Goal: Task Accomplishment & Management: Check status

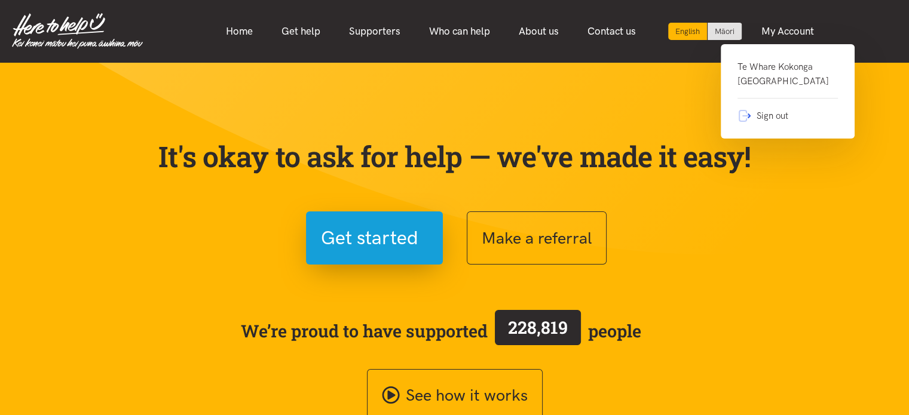
click at [751, 85] on link "Te Whare Kokonga [GEOGRAPHIC_DATA]" at bounding box center [787, 79] width 100 height 39
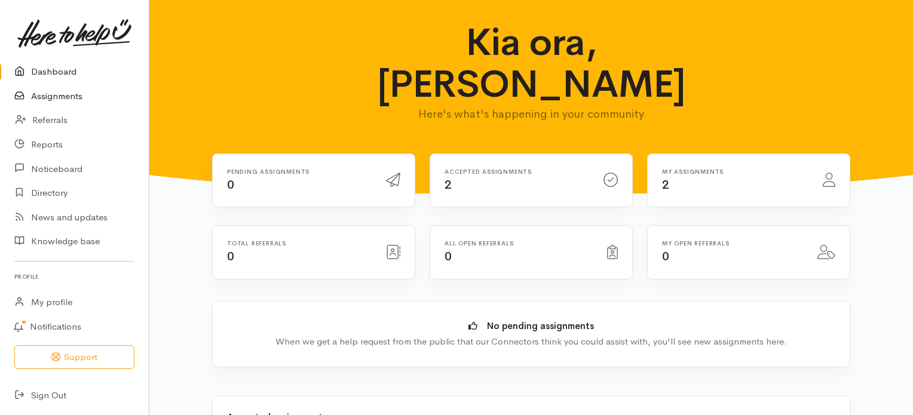
click at [59, 97] on link "Assignments" at bounding box center [74, 96] width 149 height 24
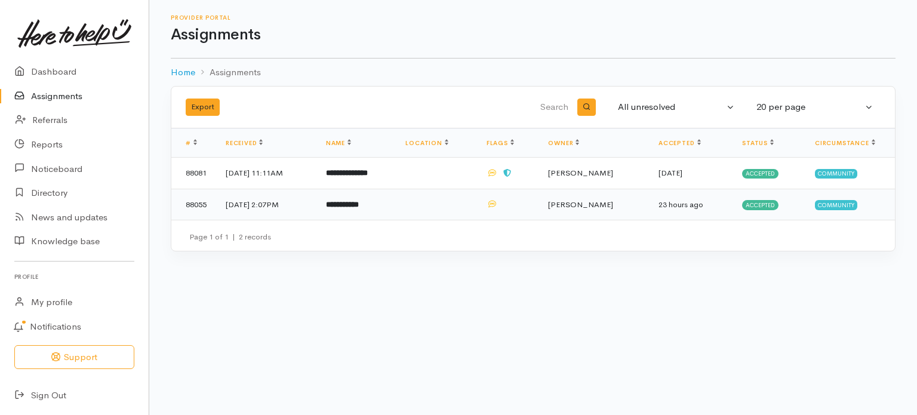
click at [359, 205] on b "**********" at bounding box center [342, 205] width 33 height 8
